Goal: Navigation & Orientation: Understand site structure

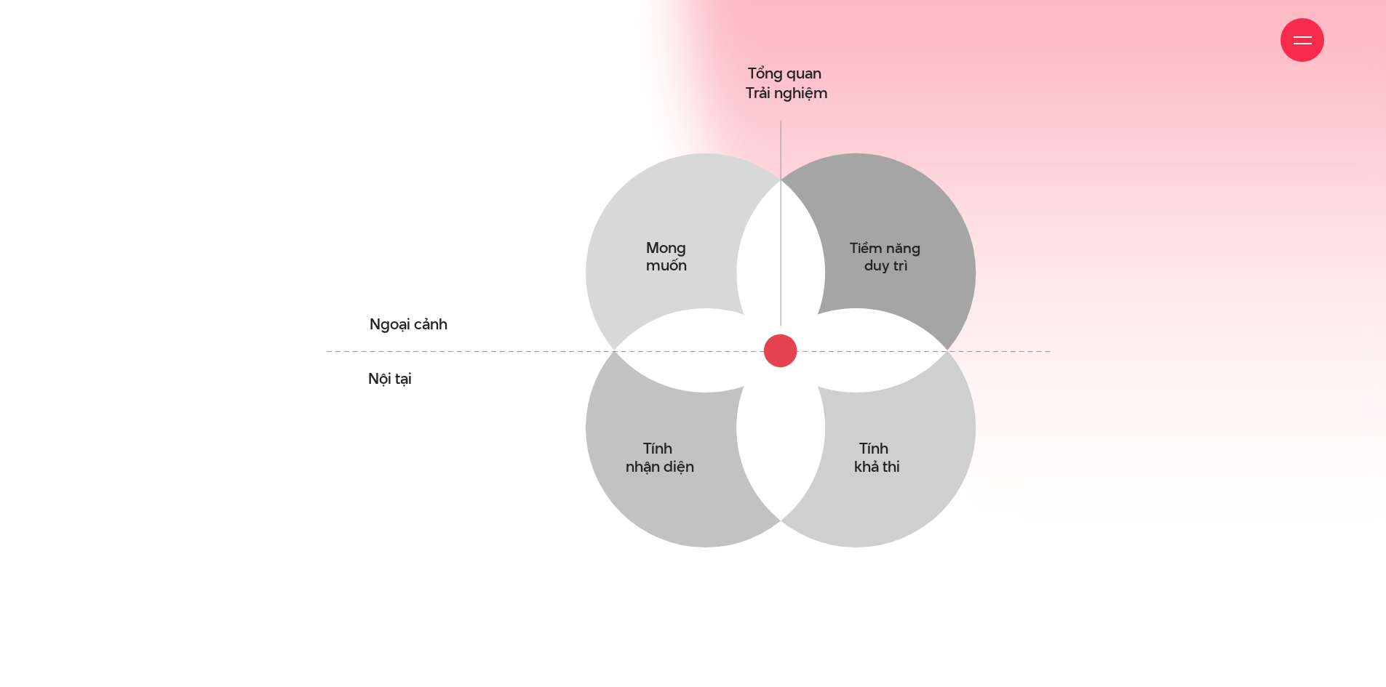
scroll to position [1091, 0]
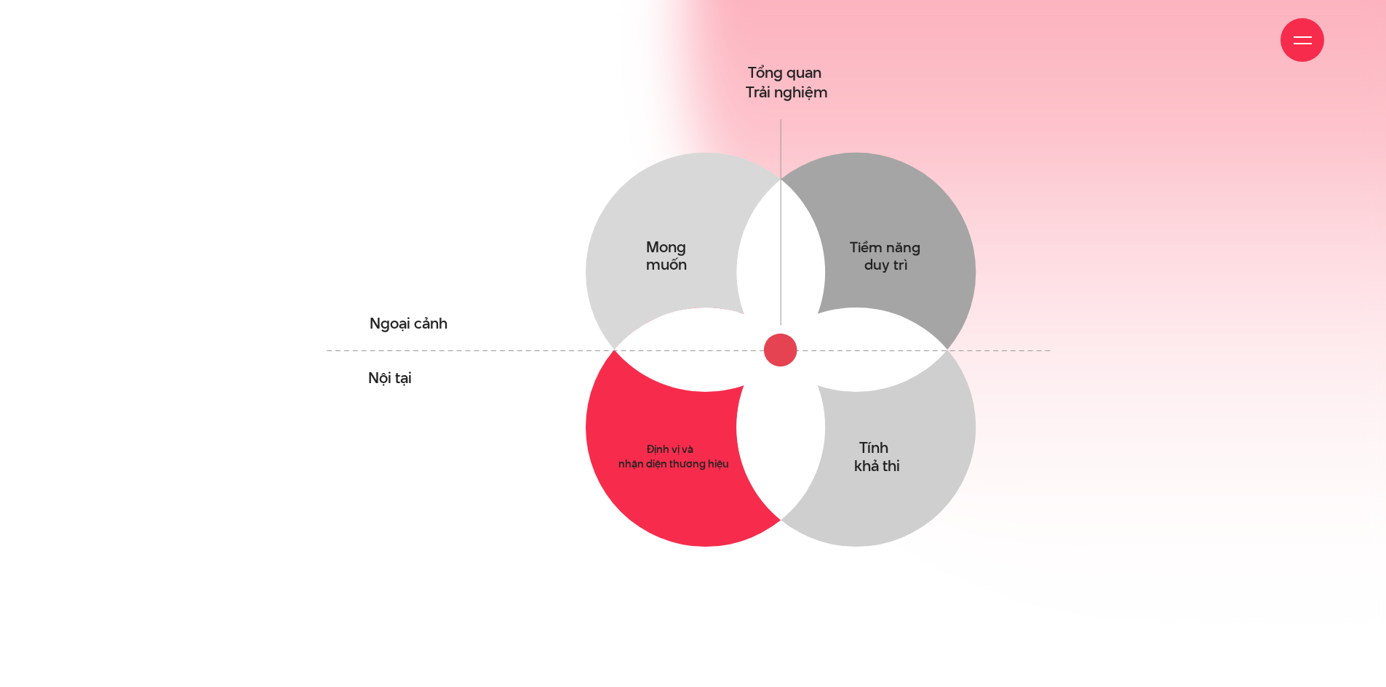
click at [705, 401] on circle at bounding box center [704, 427] width 239 height 239
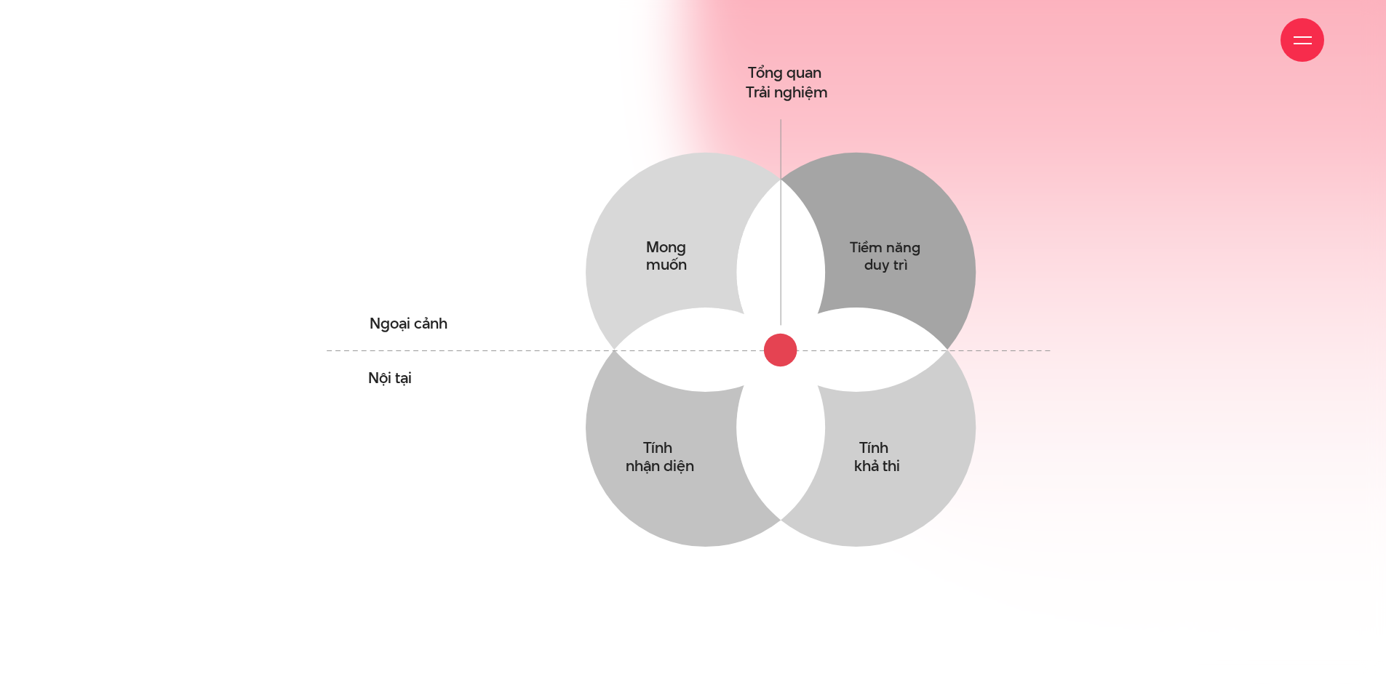
scroll to position [1382, 0]
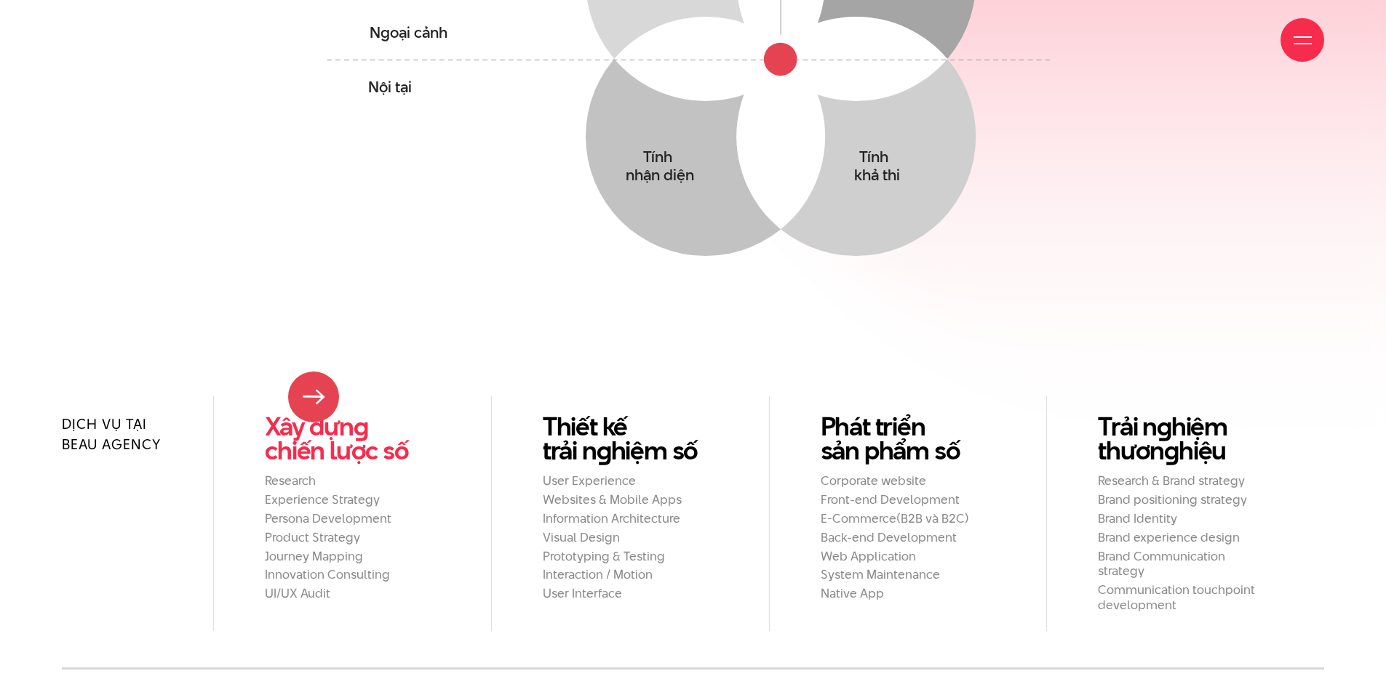
click at [313, 415] on link "Xây dựn g chiến lược số" at bounding box center [352, 439] width 175 height 48
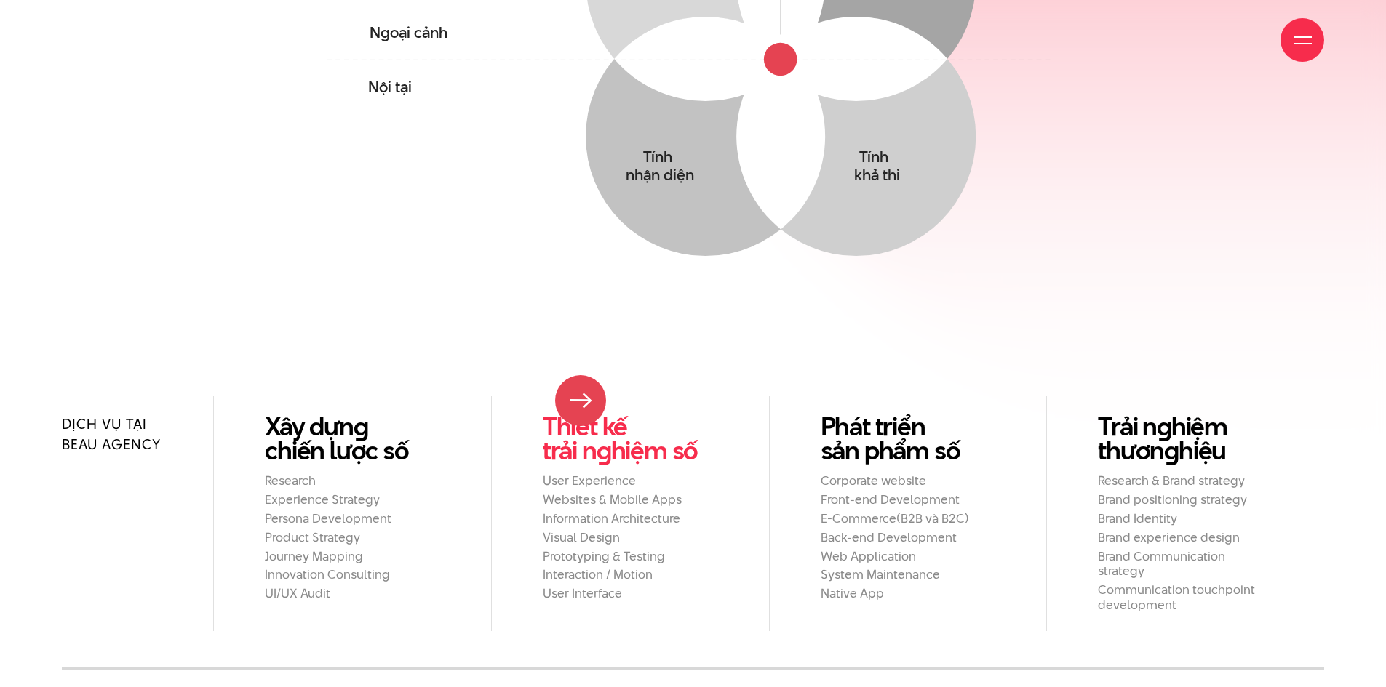
click at [581, 415] on link "Thiết kế trải n g hiệm số" at bounding box center [630, 439] width 175 height 48
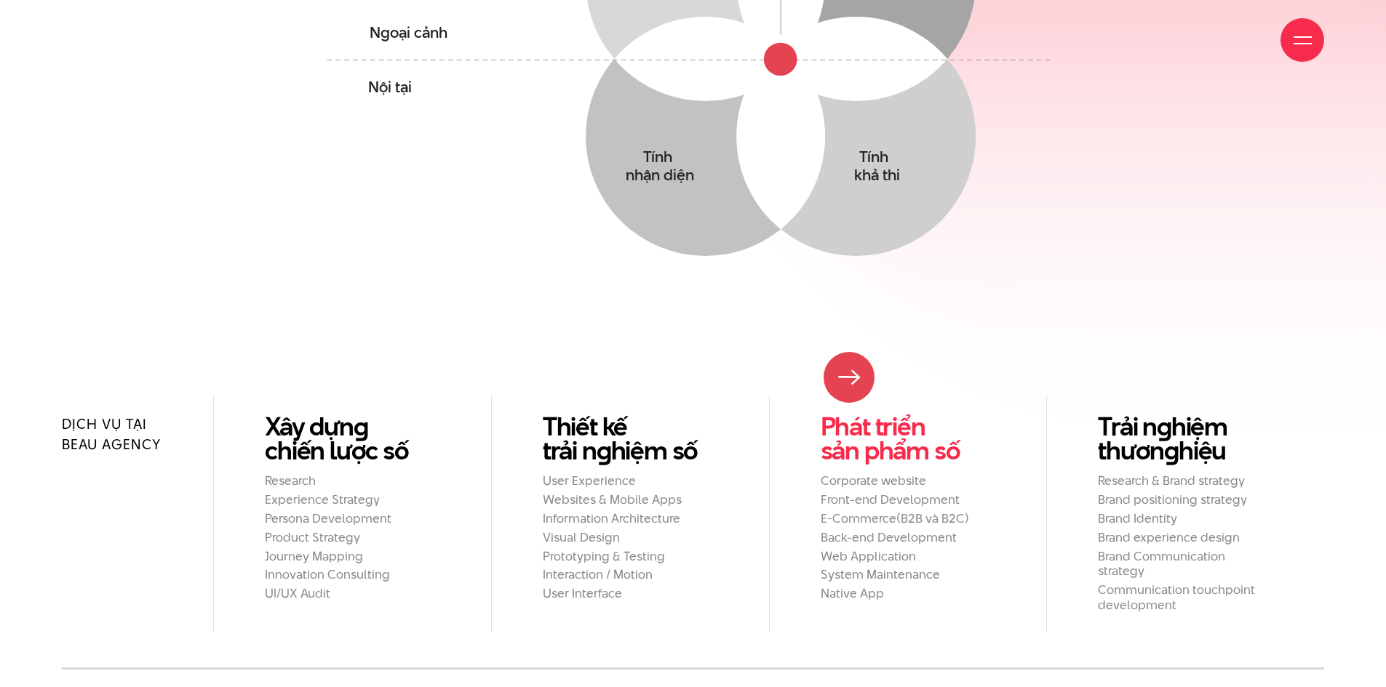
click at [849, 415] on link "Phát triển sản phẩm số" at bounding box center [907, 439] width 175 height 48
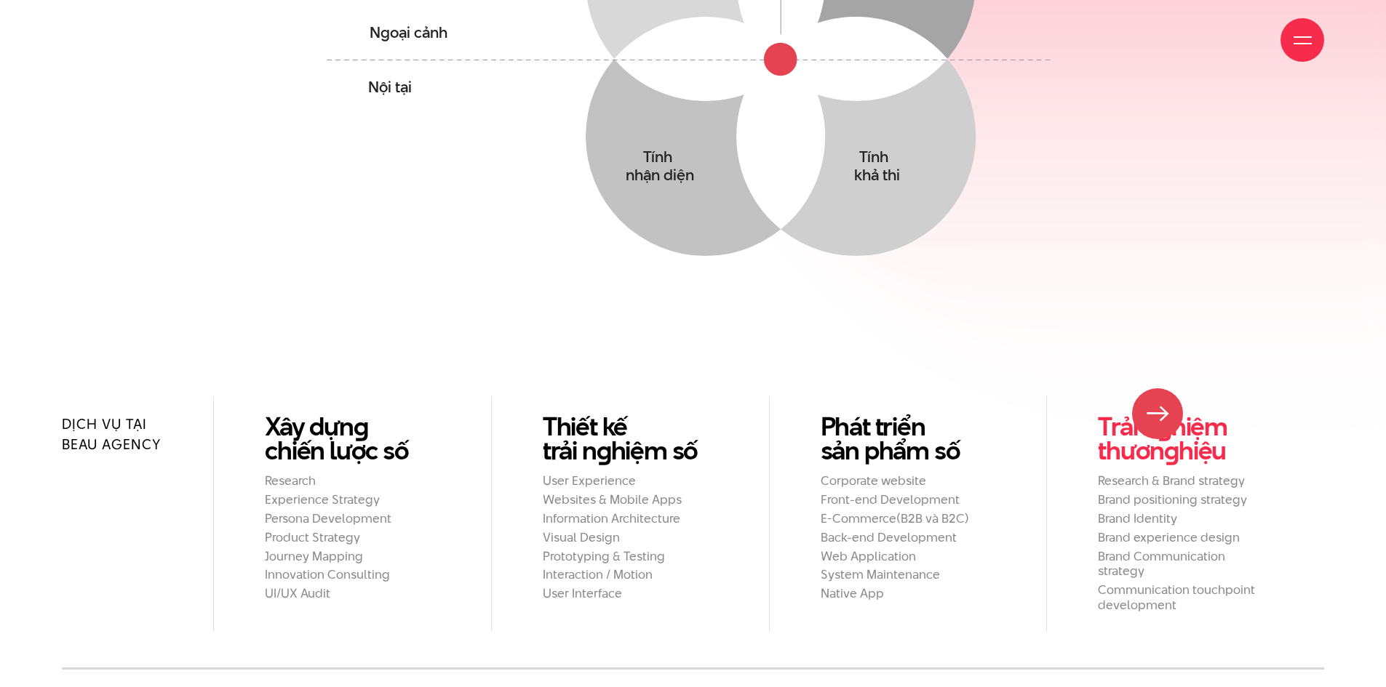
click at [1157, 415] on link "Trải n g hiệm thươn g hiệu" at bounding box center [1184, 439] width 175 height 48
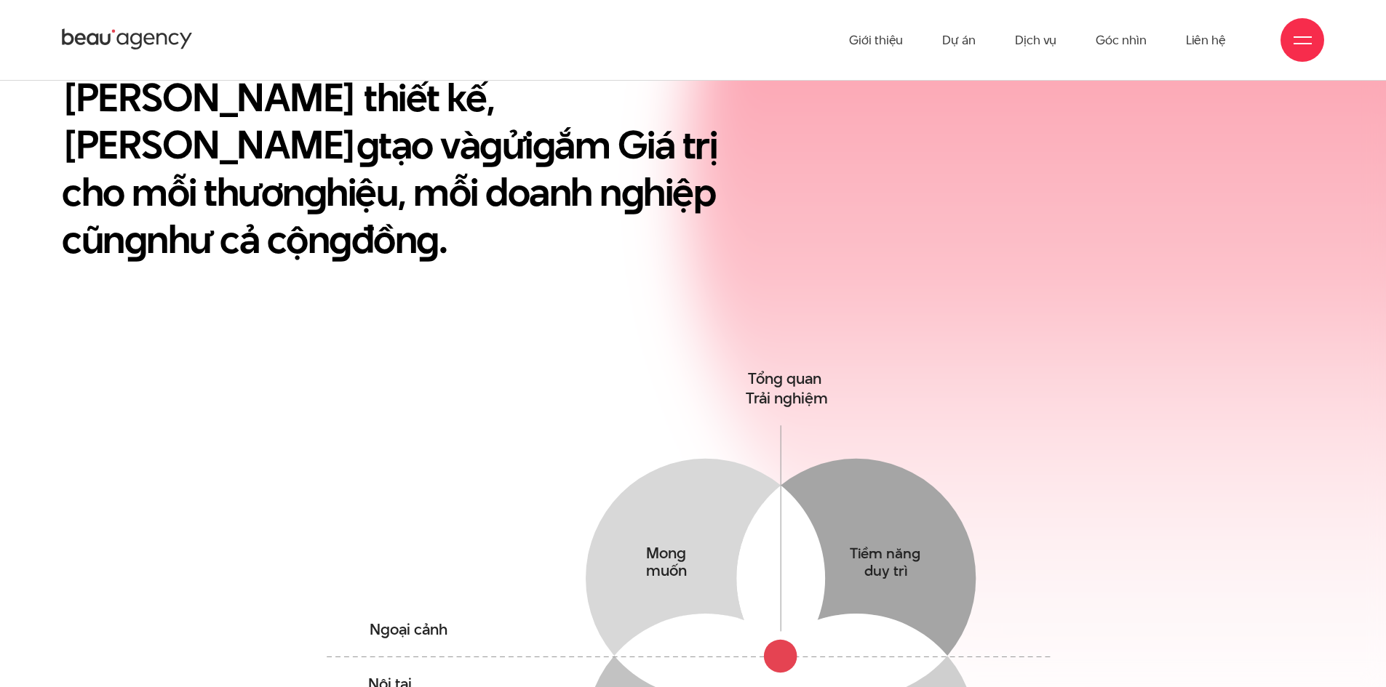
scroll to position [364, 0]
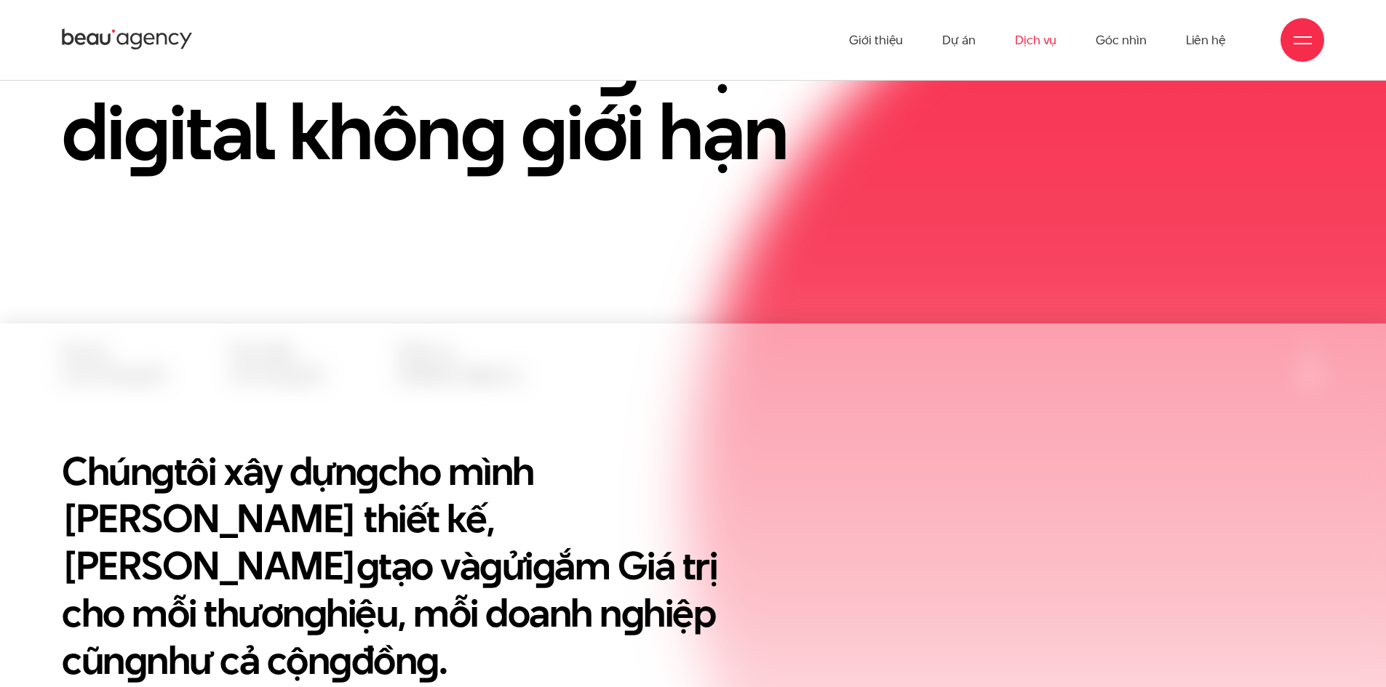
click at [1029, 39] on link "Dịch vụ" at bounding box center [1035, 40] width 41 height 80
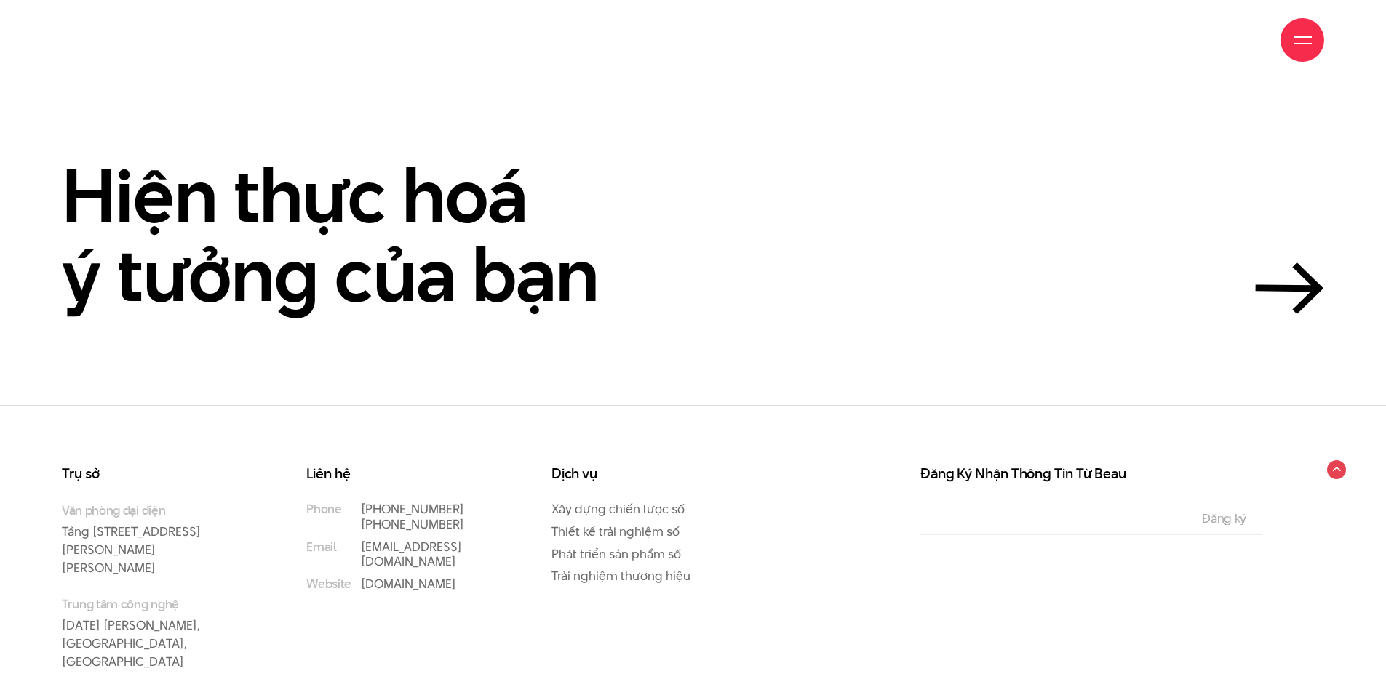
scroll to position [5205, 0]
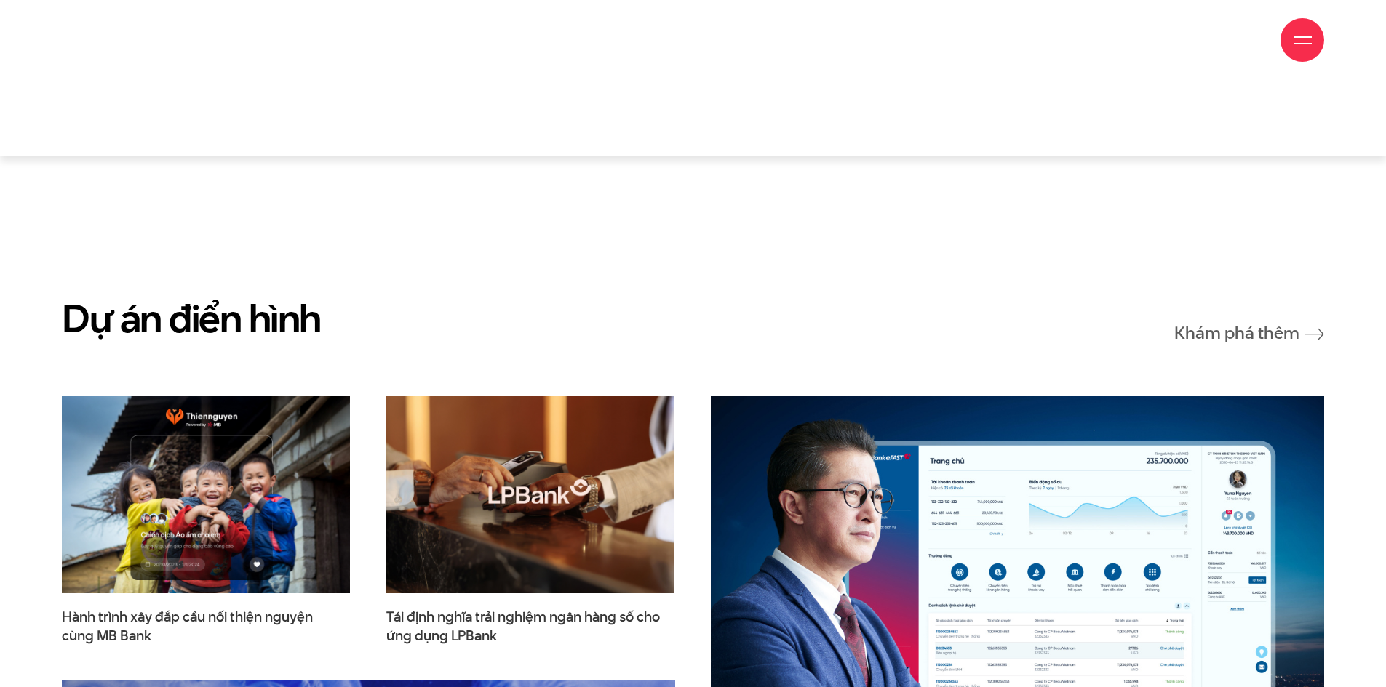
scroll to position [4291, 0]
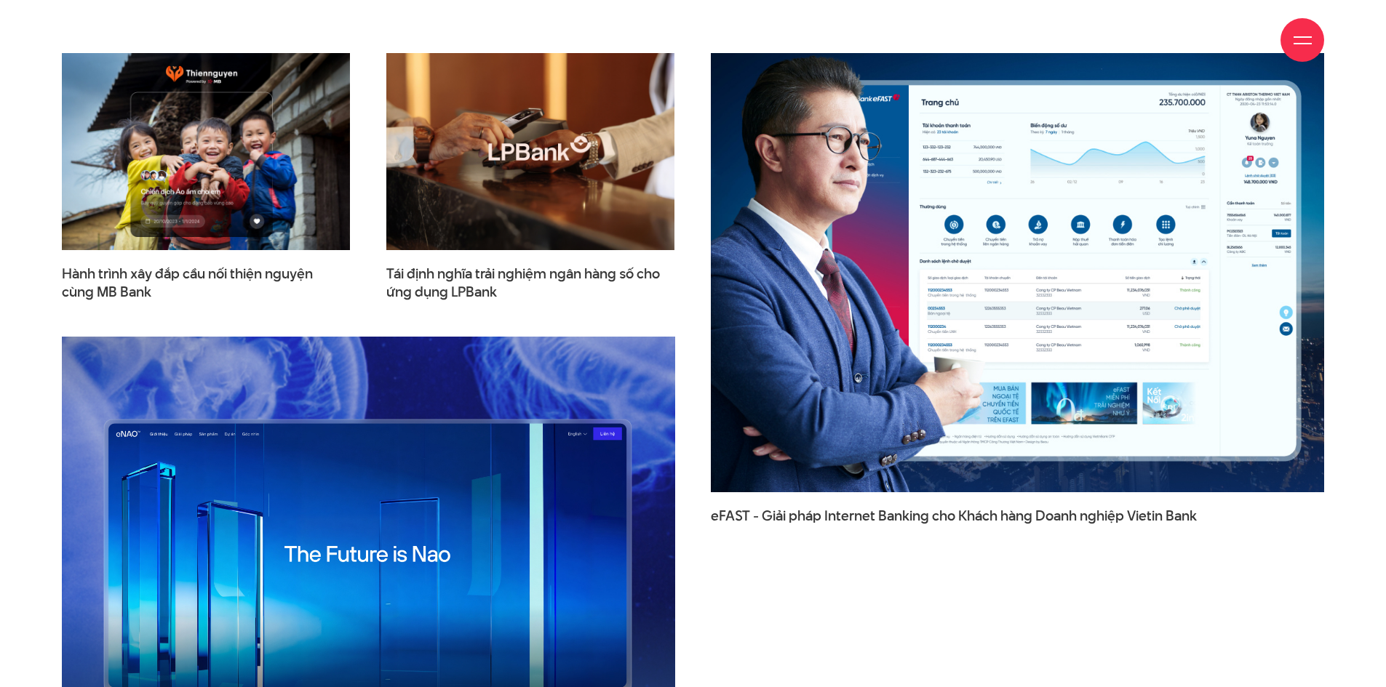
scroll to position [4550, 0]
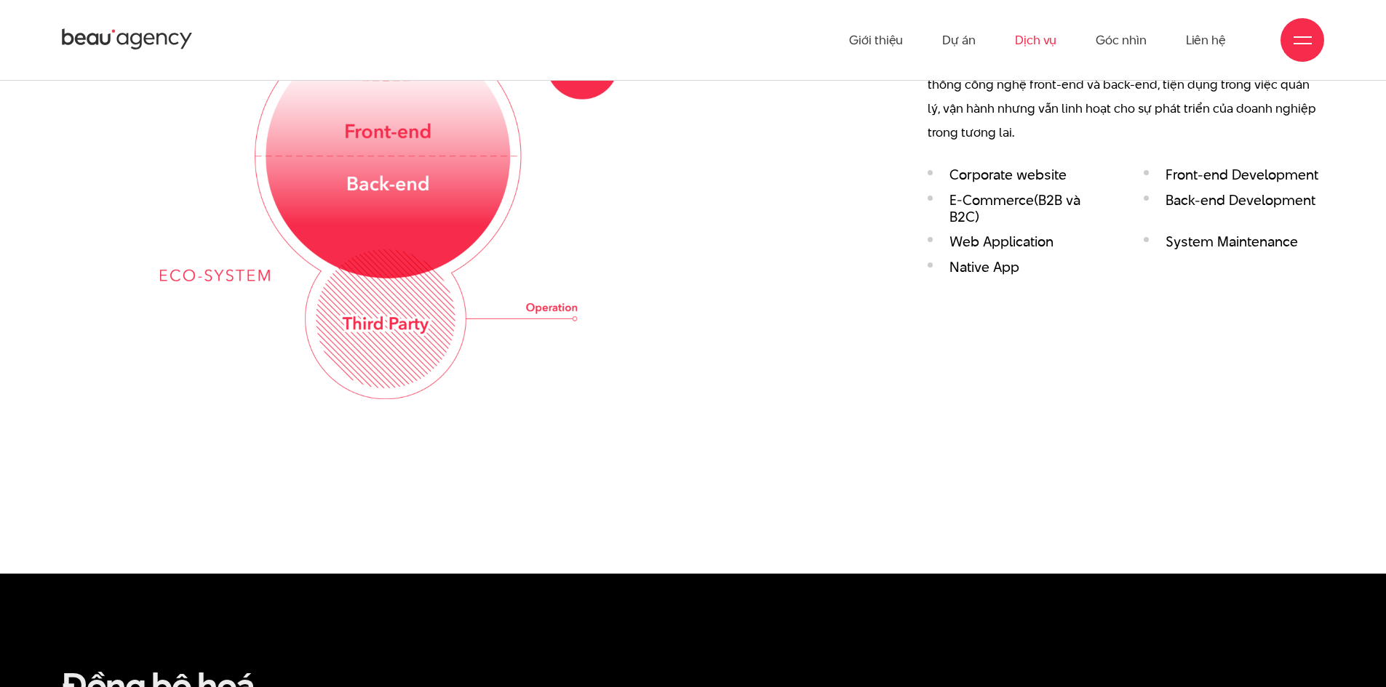
scroll to position [2691, 0]
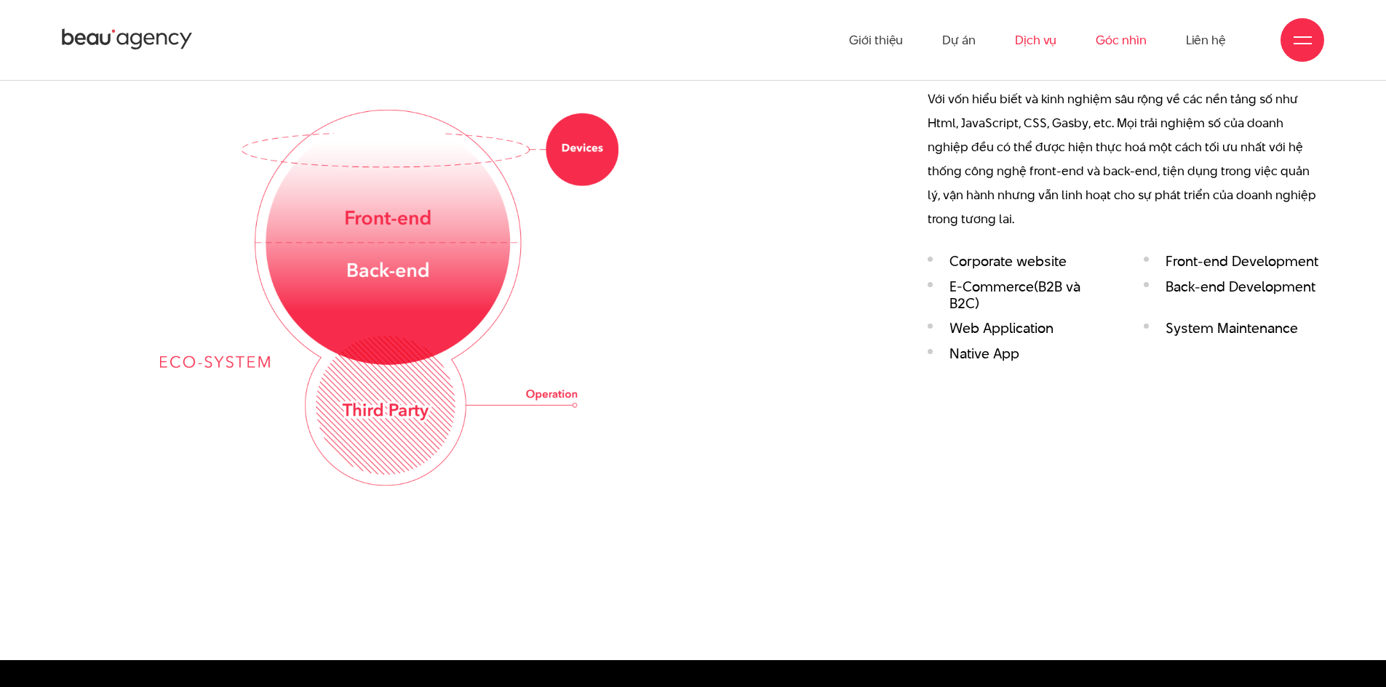
click at [1105, 35] on link "Góc nhìn" at bounding box center [1120, 40] width 50 height 80
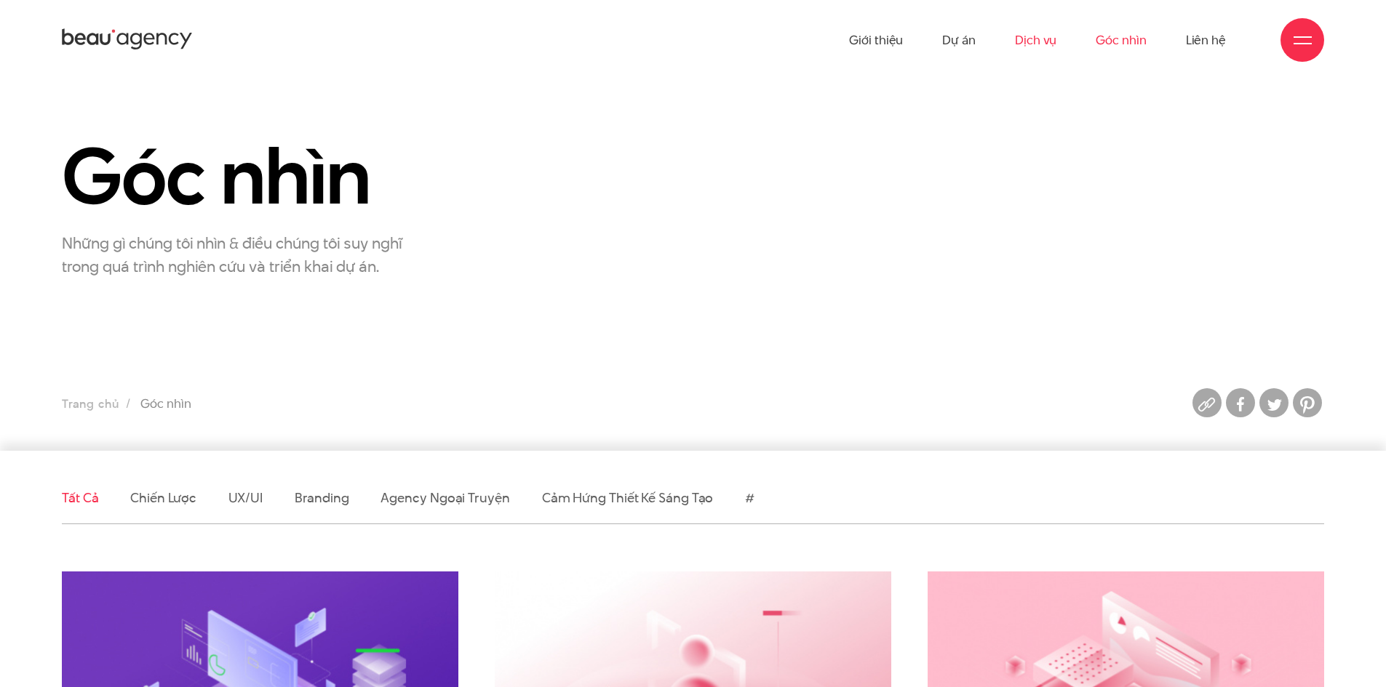
click at [1041, 41] on link "Dịch vụ" at bounding box center [1035, 40] width 41 height 80
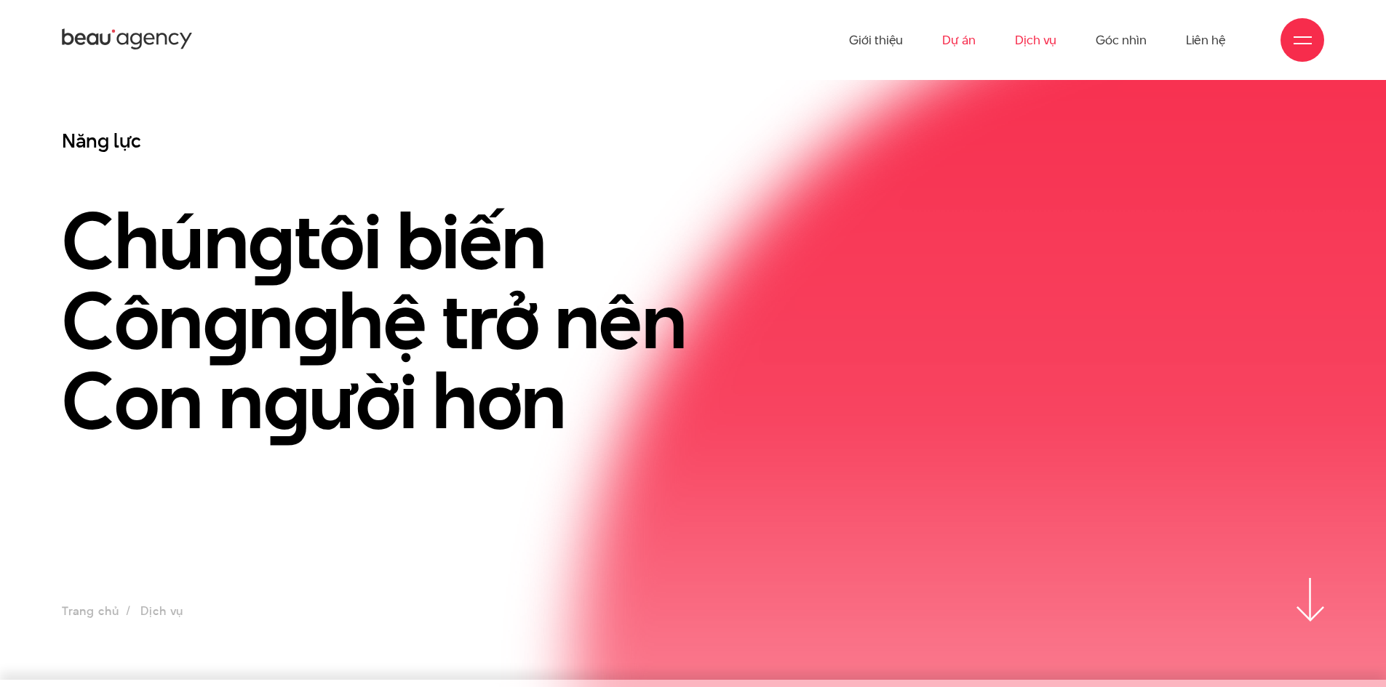
click at [967, 37] on link "Dự án" at bounding box center [958, 40] width 33 height 80
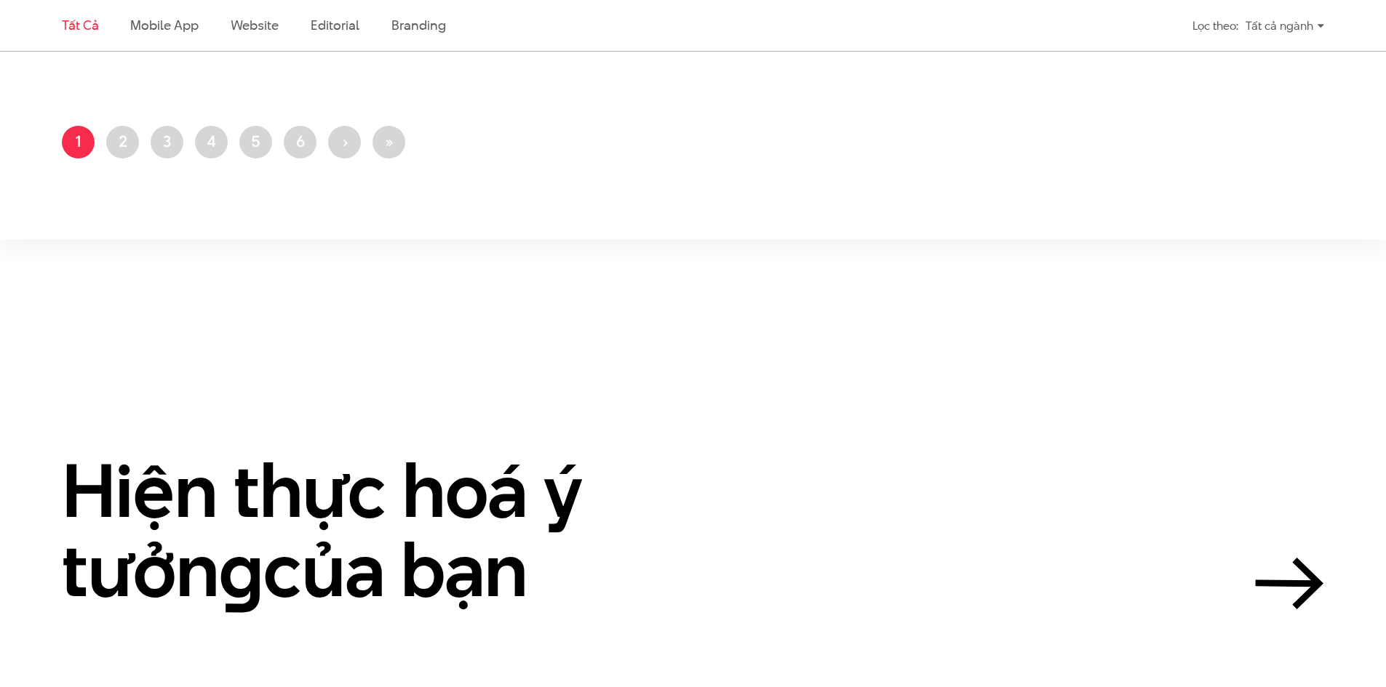
scroll to position [3782, 0]
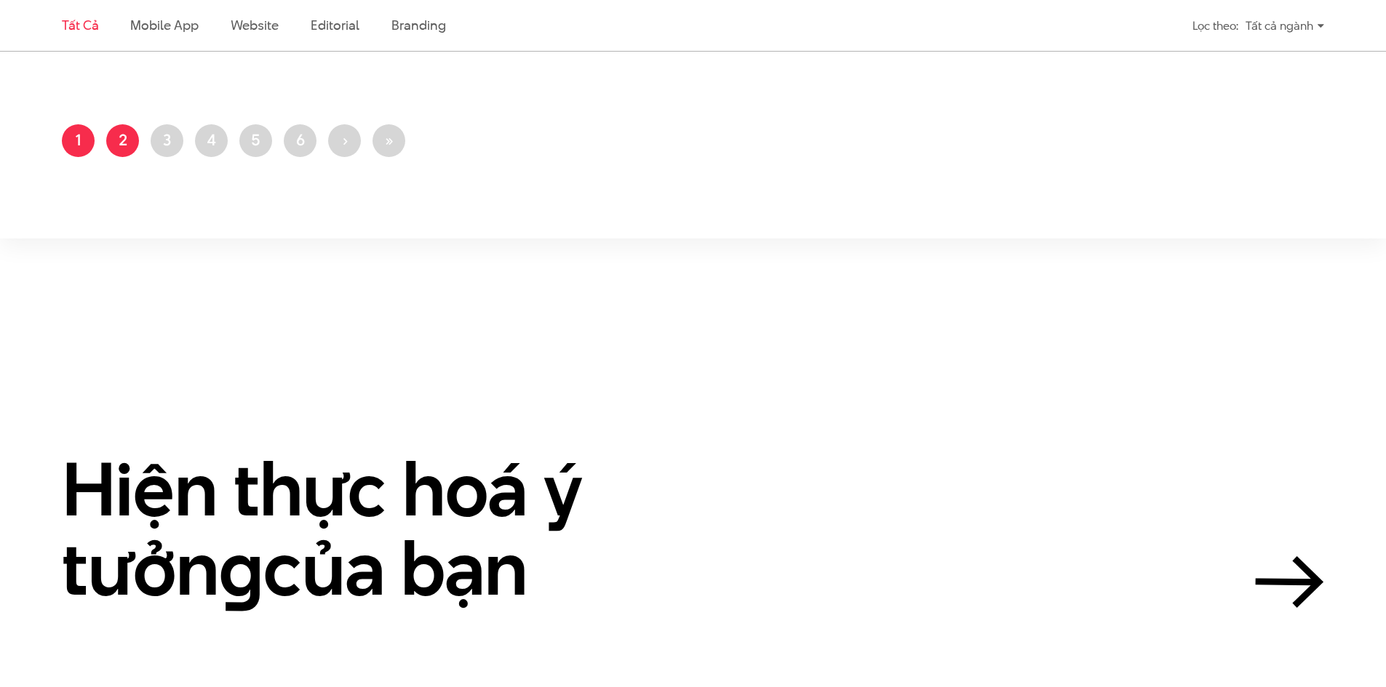
click at [124, 148] on link "Trang 2" at bounding box center [122, 140] width 33 height 33
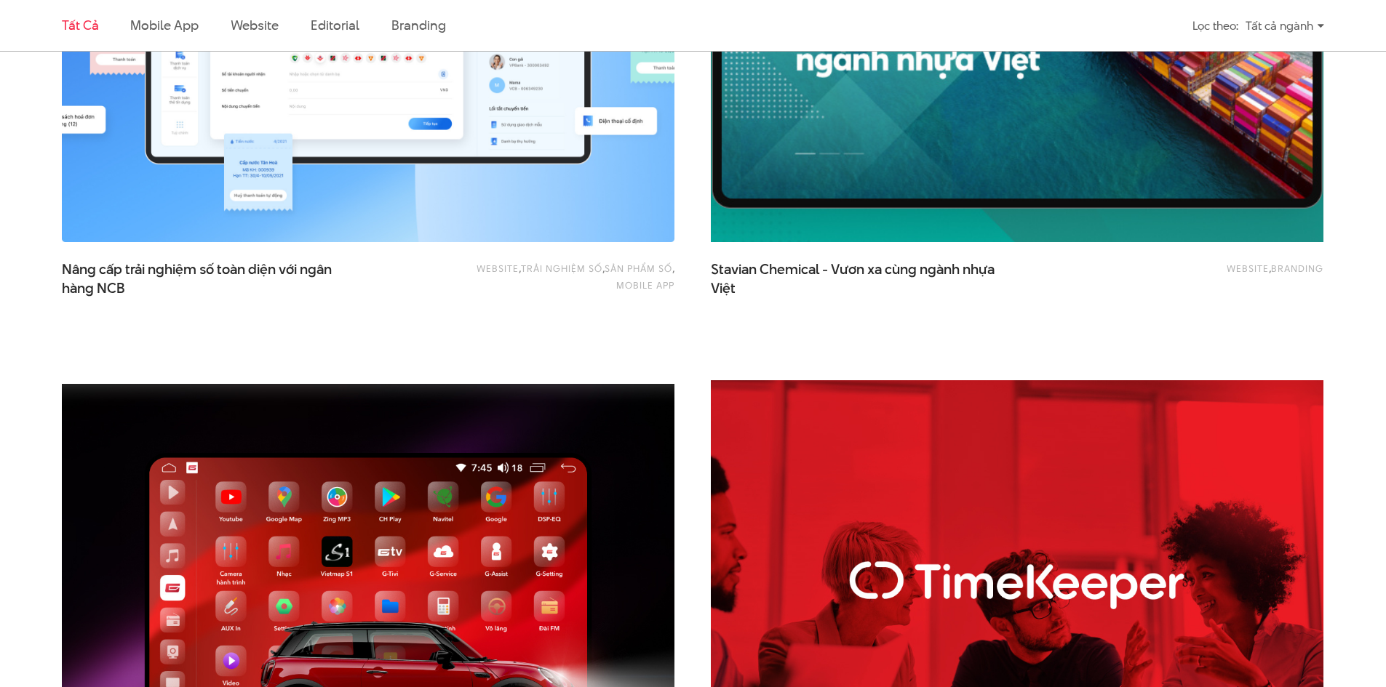
scroll to position [2255, 0]
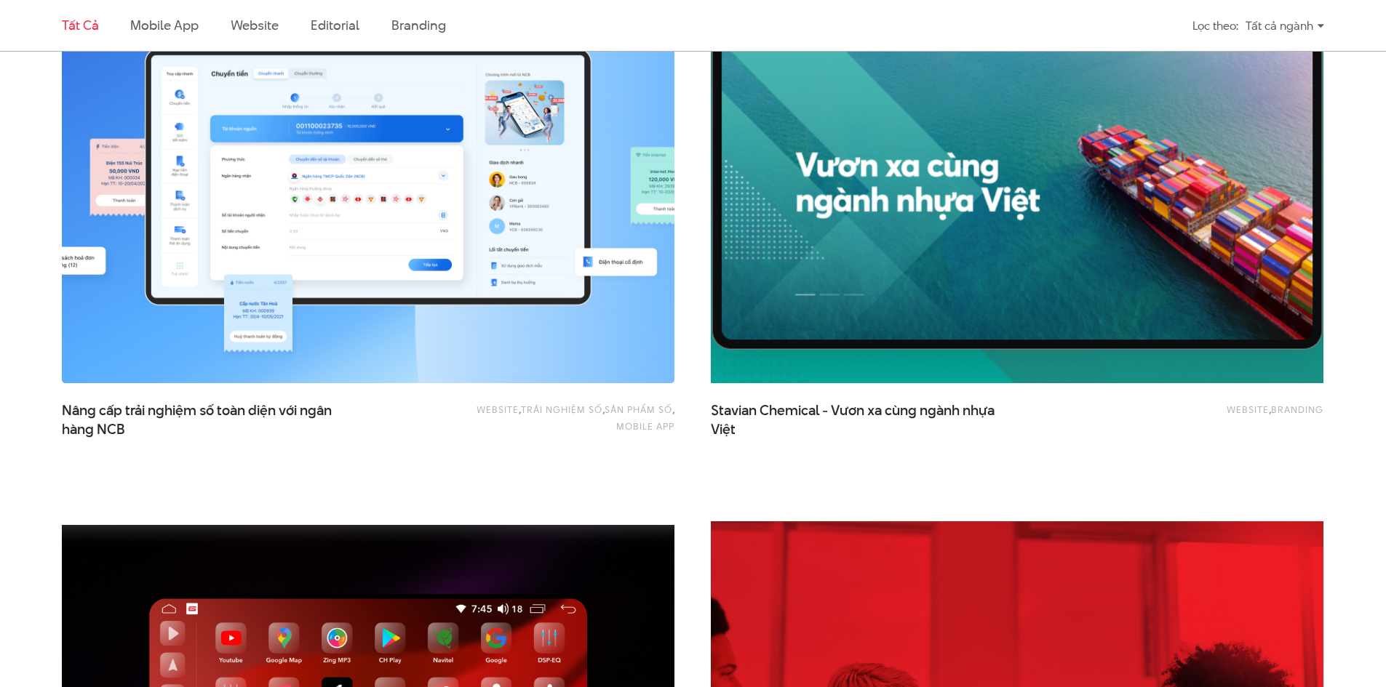
click at [820, 106] on img at bounding box center [1016, 179] width 673 height 452
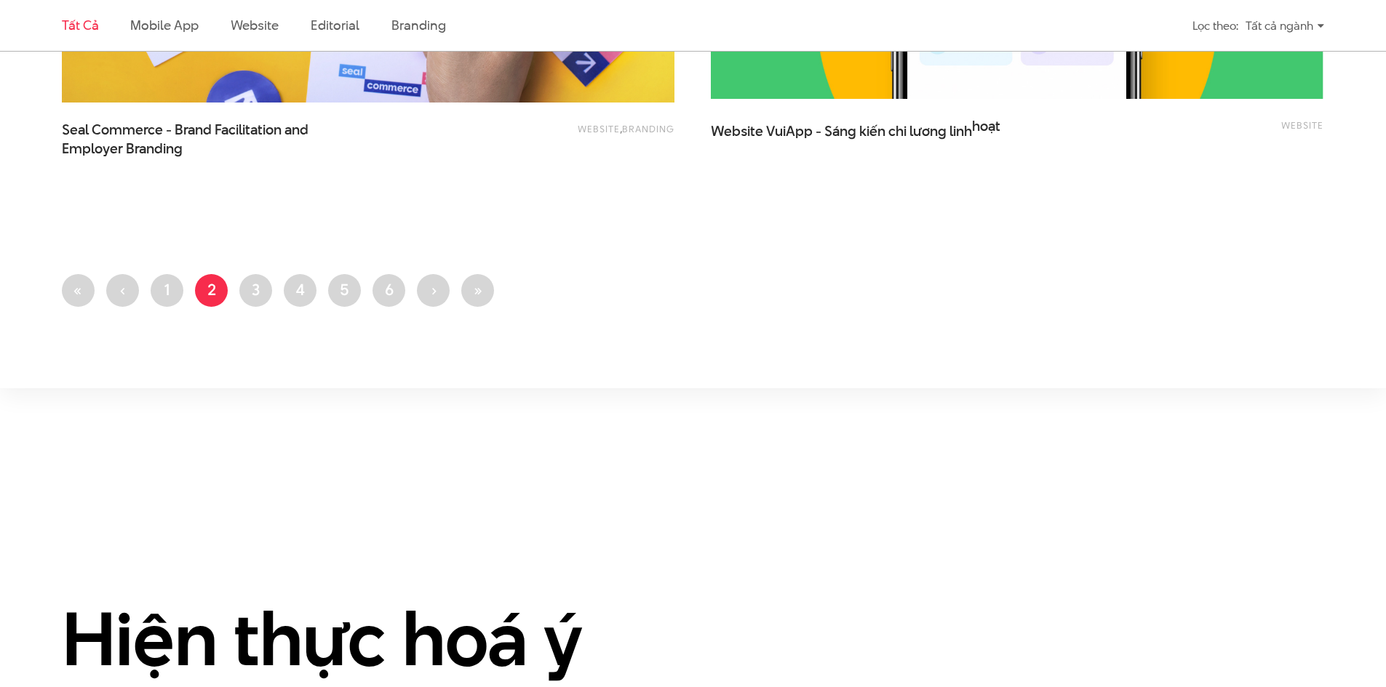
scroll to position [3636, 0]
click at [258, 289] on link "Trang 3" at bounding box center [255, 289] width 33 height 33
click at [255, 291] on link "Trang 3" at bounding box center [255, 289] width 33 height 33
click at [337, 290] on link "Trang 5" at bounding box center [344, 289] width 33 height 33
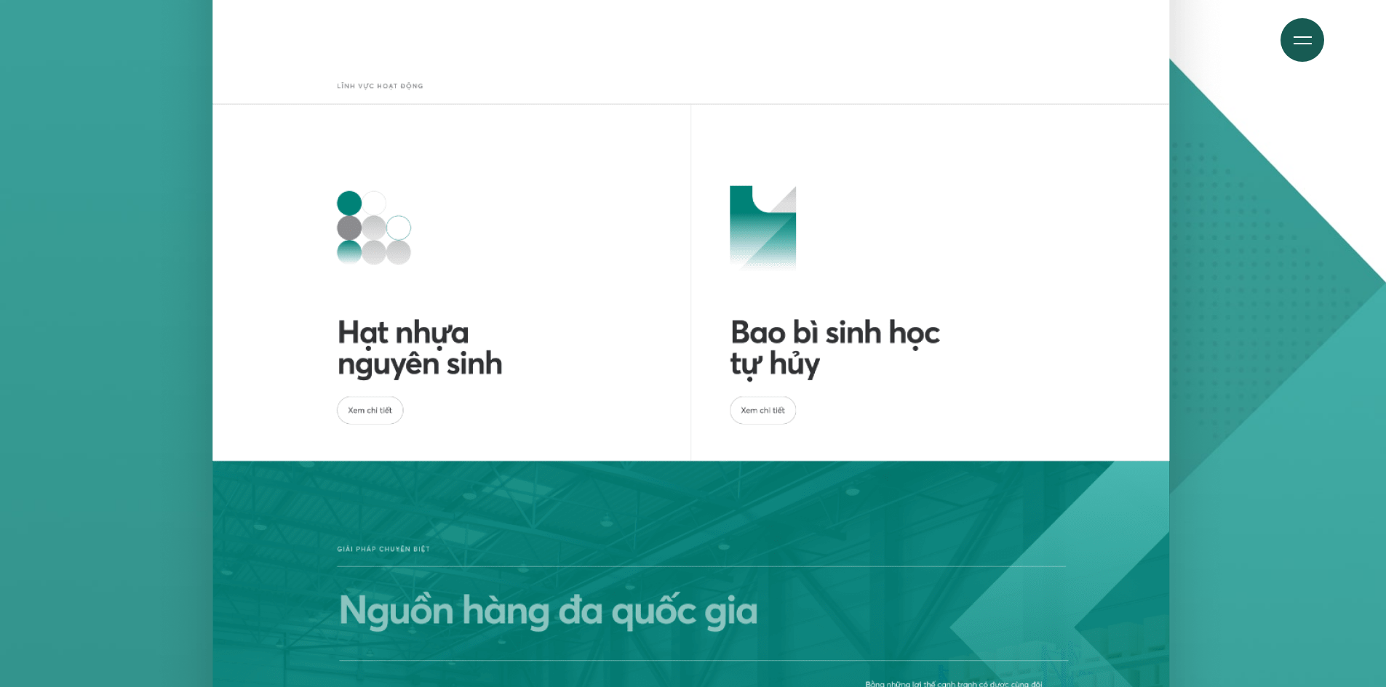
scroll to position [5673, 0]
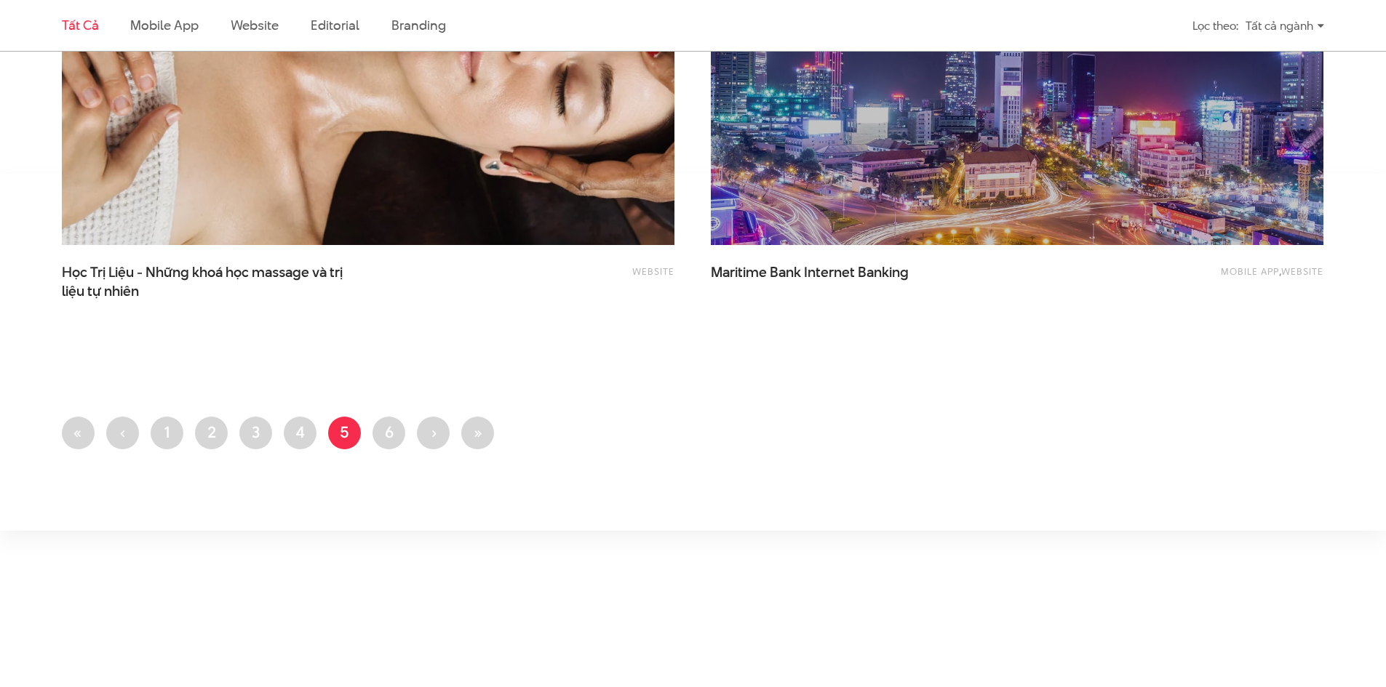
scroll to position [3491, 0]
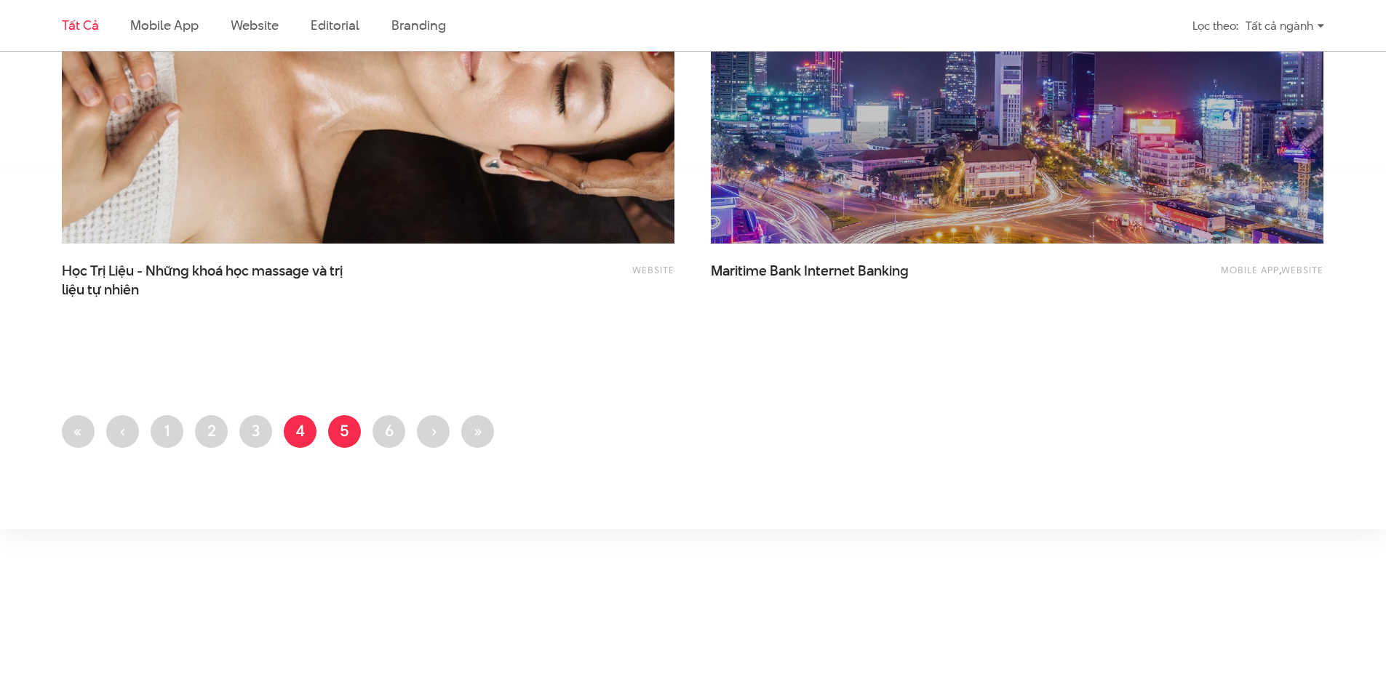
click at [289, 422] on link "Trang 4" at bounding box center [300, 431] width 33 height 33
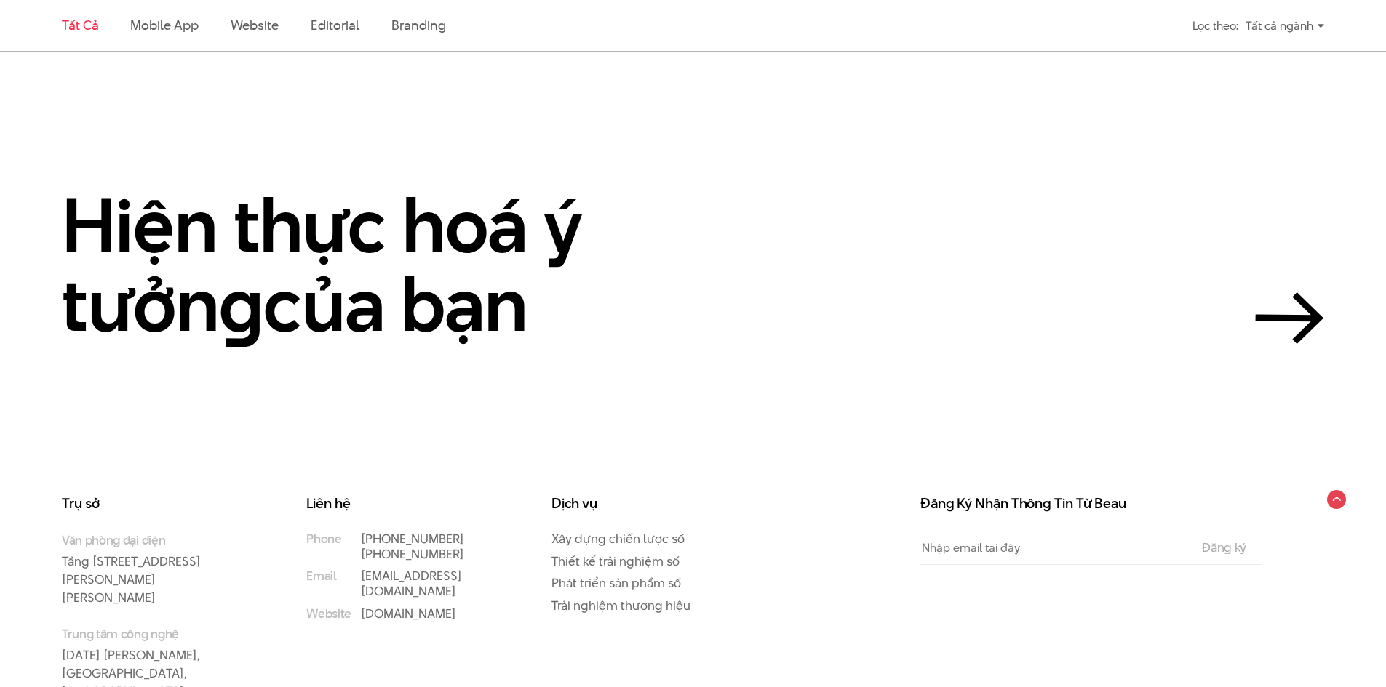
scroll to position [4126, 0]
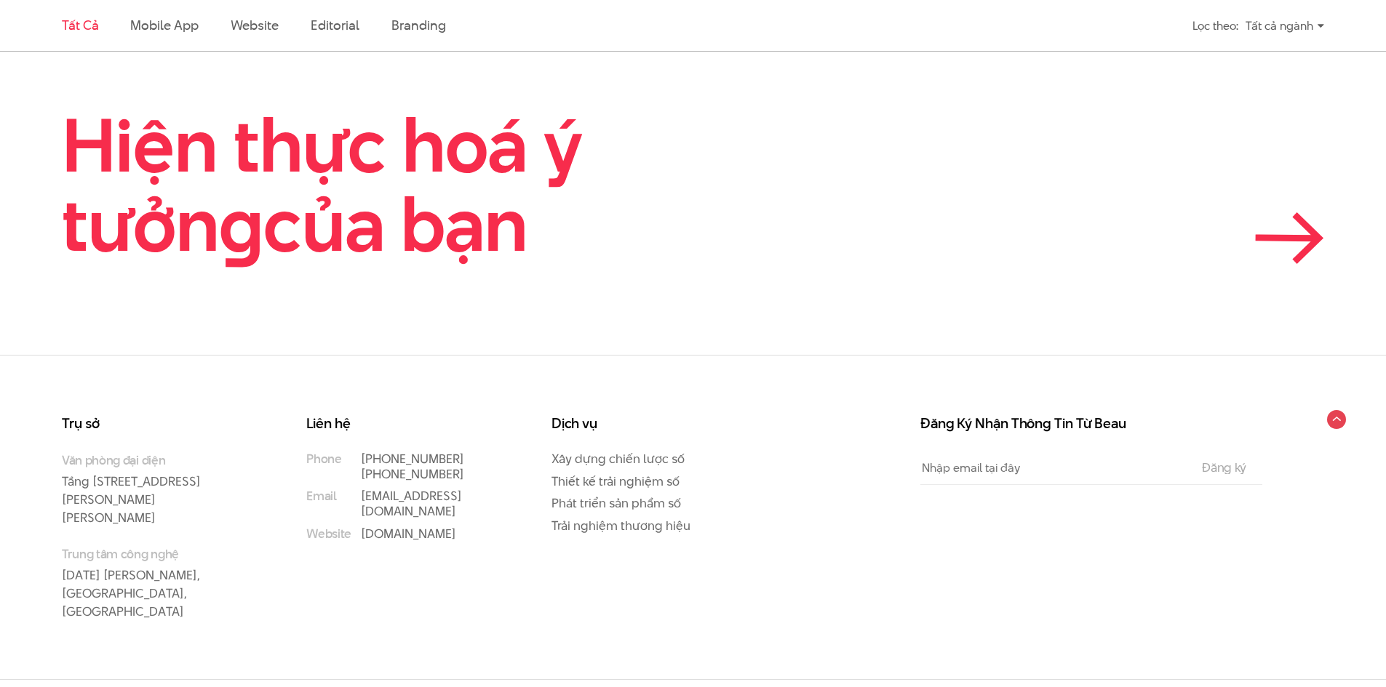
click at [1305, 249] on icon at bounding box center [1307, 238] width 24 height 47
